Goal: Task Accomplishment & Management: Use online tool/utility

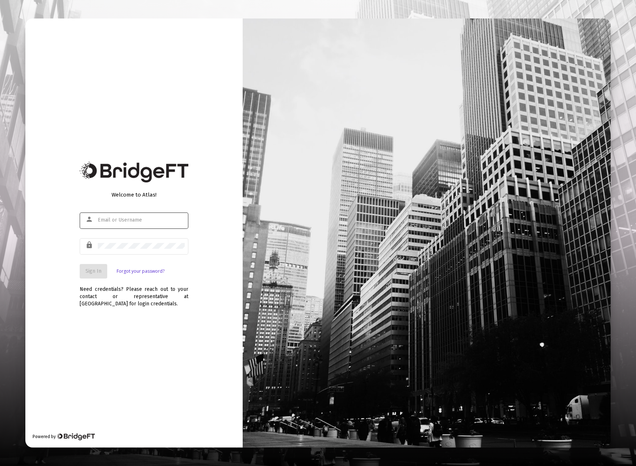
click at [119, 216] on div at bounding box center [141, 220] width 87 height 18
click at [105, 249] on div at bounding box center [141, 246] width 87 height 18
click at [110, 250] on div at bounding box center [141, 246] width 87 height 18
click at [103, 219] on input "text" at bounding box center [141, 220] width 87 height 6
paste input "mailto:[EMAIL_ADDRESS][DOMAIN_NAME]"
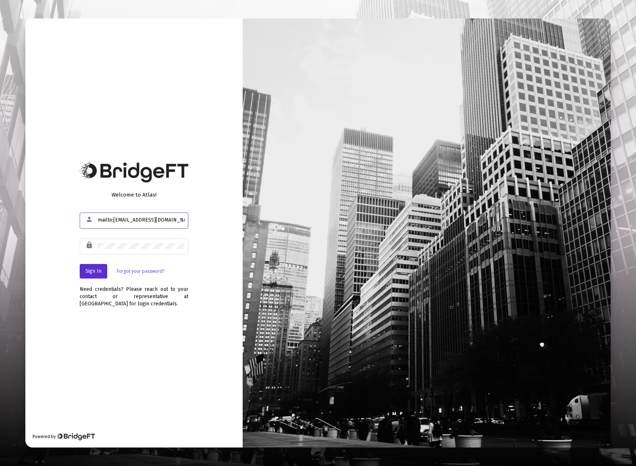
drag, startPoint x: 115, startPoint y: 220, endPoint x: 72, endPoint y: 220, distance: 42.8
click at [72, 220] on div "Welcome to Atlas! person mailto:[EMAIL_ADDRESS][DOMAIN_NAME] lock Sign In Forgo…" at bounding box center [133, 232] width 217 height 428
type input "[EMAIL_ADDRESS][DOMAIN_NAME]"
click at [93, 272] on span "Sign In" at bounding box center [94, 271] width 16 height 6
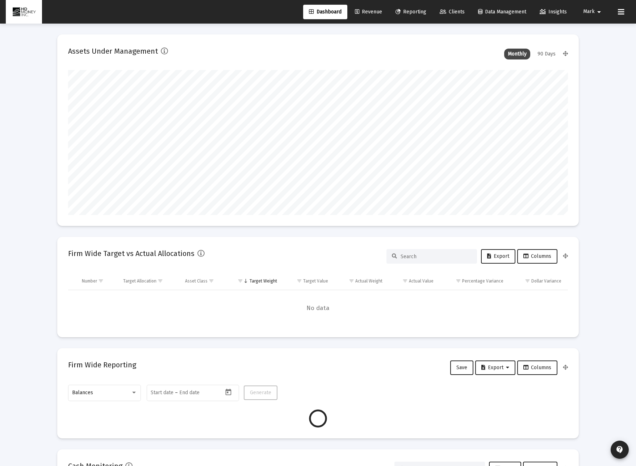
scroll to position [145, 269]
type input "[DATE]"
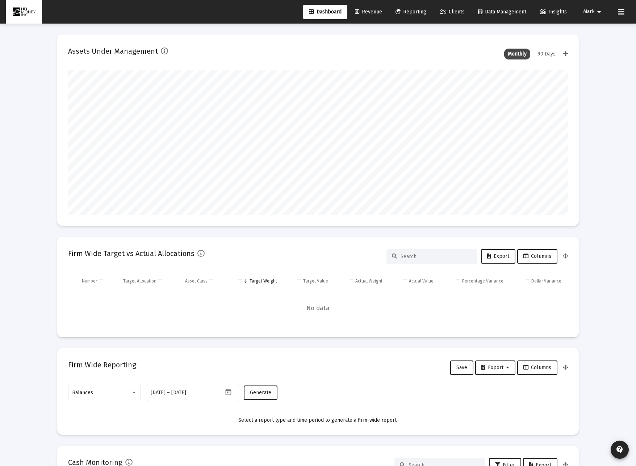
scroll to position [145, 234]
